Goal: Check status

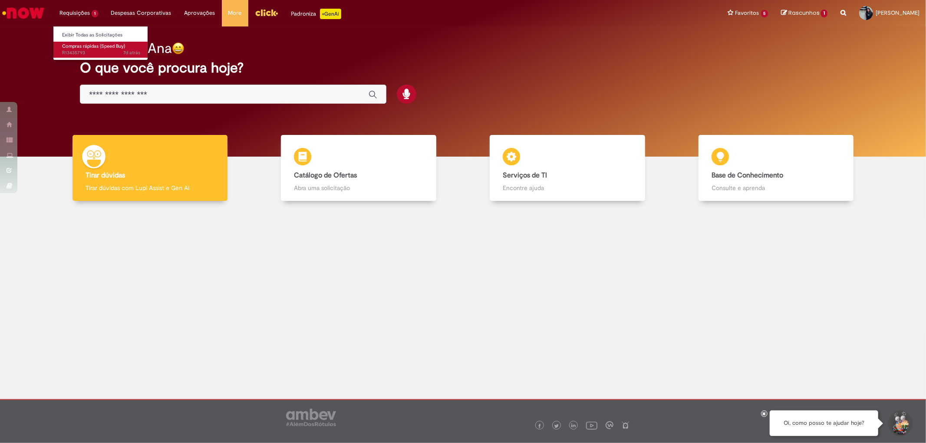
click at [89, 48] on span "Compras rápidas (Speed Buy)" at bounding box center [93, 46] width 63 height 7
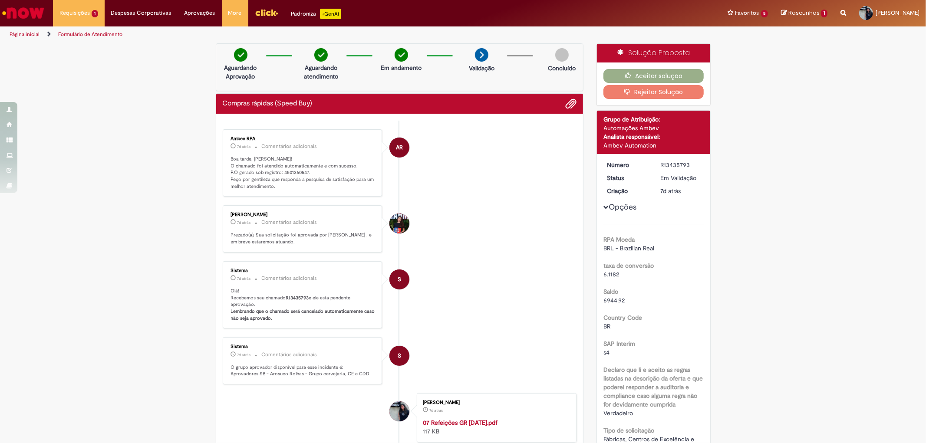
click at [303, 122] on ul "AR Ambev RPA 7d atrás 7 dias atrás Comentários adicionais Boa tarde, [PERSON_NA…" at bounding box center [400, 324] width 354 height 407
drag, startPoint x: 279, startPoint y: 174, endPoint x: 303, endPoint y: 174, distance: 24.3
click at [303, 174] on p "Boa tarde, [PERSON_NAME]! O chamado foi atendido automaticamente e com sucesso.…" at bounding box center [303, 173] width 145 height 34
copy p "4501360547"
click at [528, 246] on li "[PERSON_NAME] 7d atrás 7 dias atrás Comentários adicionais Prezado(a), Sua soli…" at bounding box center [400, 228] width 354 height 47
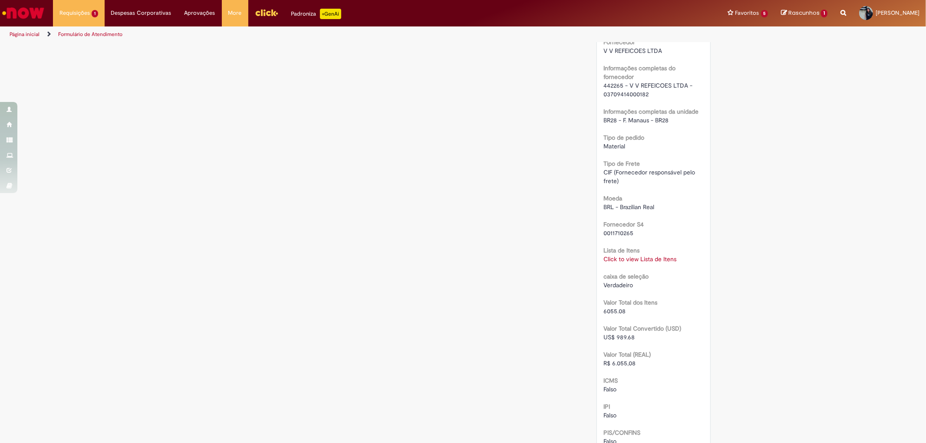
scroll to position [723, 0]
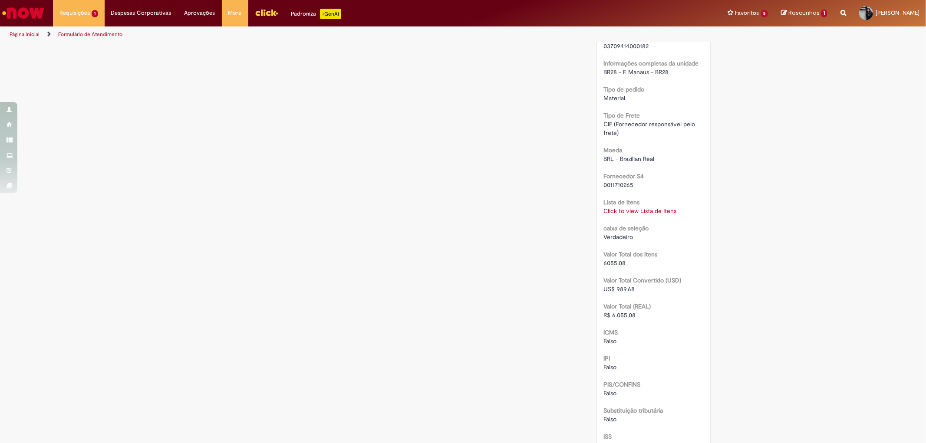
click at [622, 210] on link "Click to view Lista de Itens" at bounding box center [640, 211] width 73 height 8
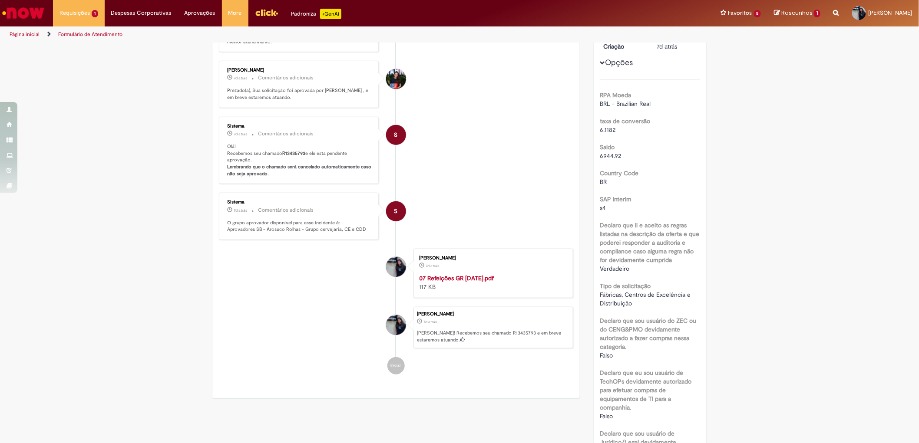
scroll to position [0, 0]
